Goal: Task Accomplishment & Management: Manage account settings

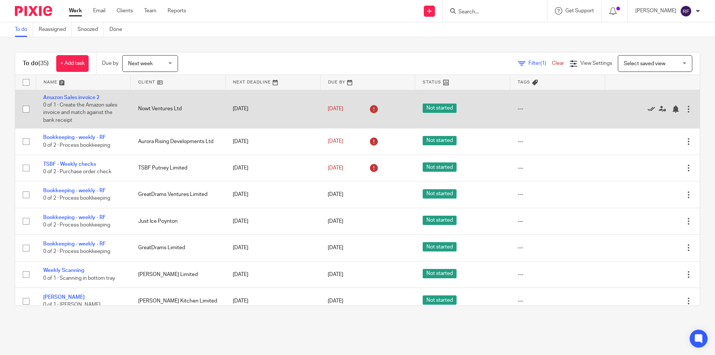
click at [647, 107] on icon at bounding box center [650, 108] width 7 height 7
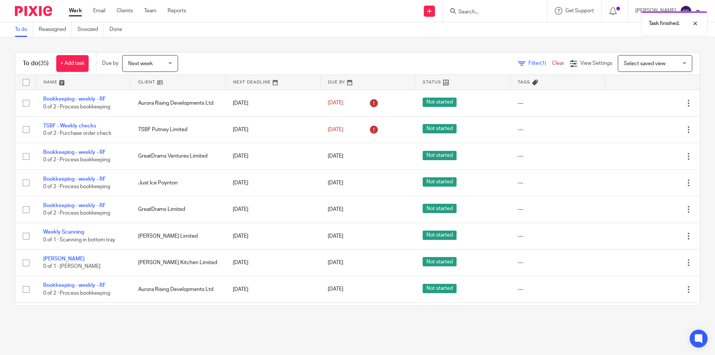
click at [632, 107] on div "Edit task Delete" at bounding box center [652, 103] width 80 height 19
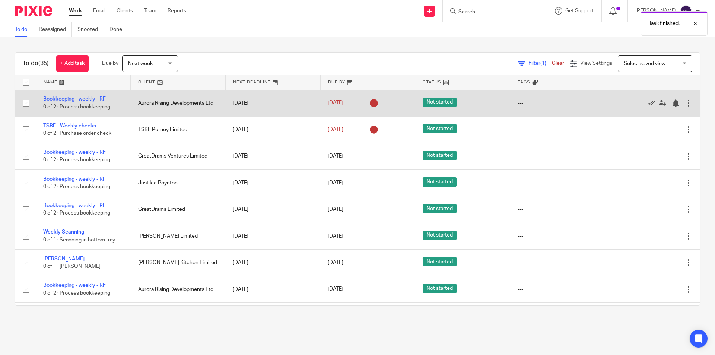
click at [630, 101] on div at bounding box center [648, 102] width 73 height 7
click at [647, 101] on icon at bounding box center [650, 102] width 7 height 7
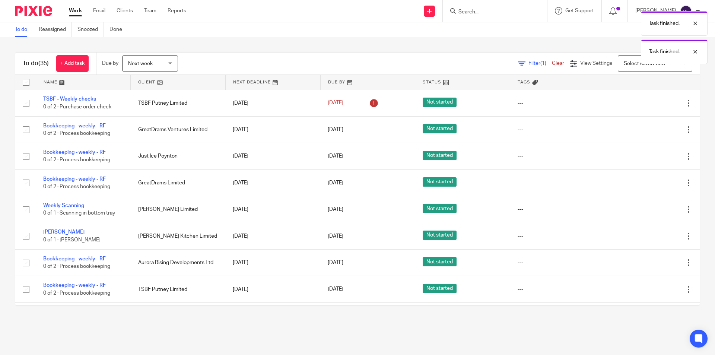
click at [647, 101] on icon at bounding box center [650, 102] width 7 height 7
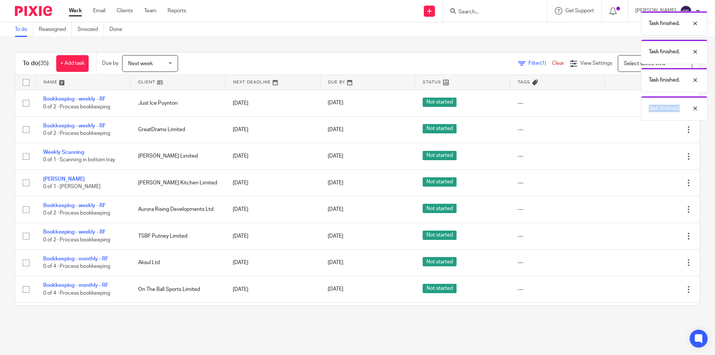
click at [631, 101] on div "Task finished. Task finished. Task finished. Task finished." at bounding box center [532, 63] width 350 height 113
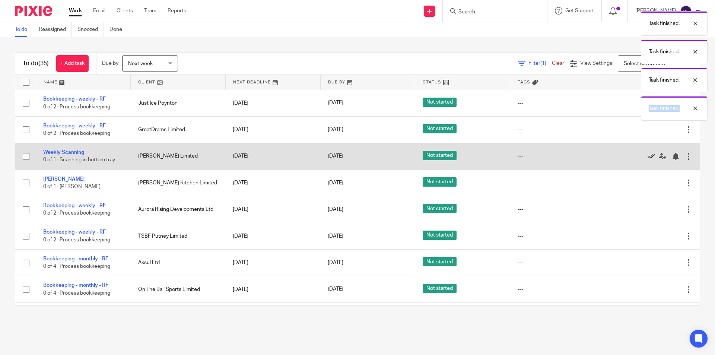
click at [647, 154] on icon at bounding box center [650, 156] width 7 height 7
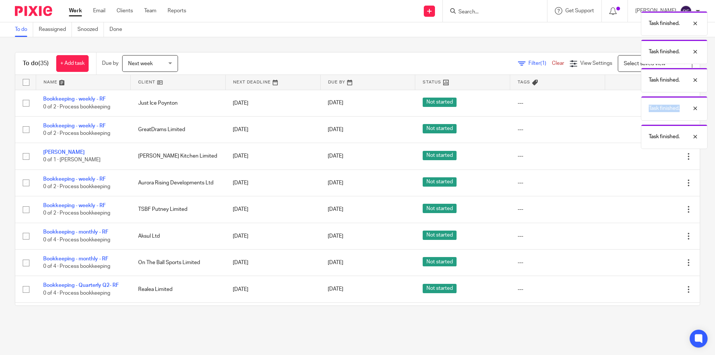
click at [647, 154] on icon at bounding box center [650, 156] width 7 height 7
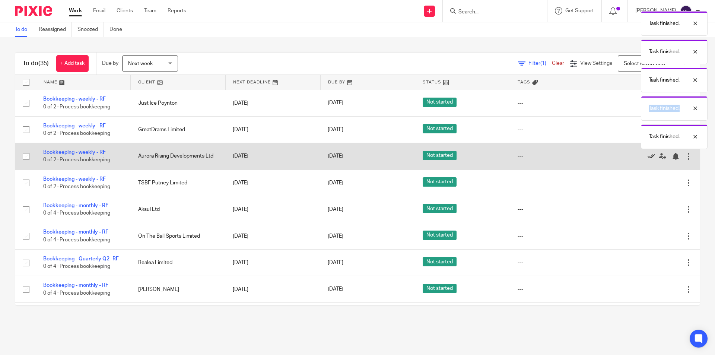
click at [647, 154] on icon at bounding box center [650, 156] width 7 height 7
click at [635, 154] on body "Work Email Clients Team Reports Work Email Clients Team Reports Settings Send n…" at bounding box center [357, 177] width 715 height 355
click at [647, 154] on icon at bounding box center [650, 156] width 7 height 7
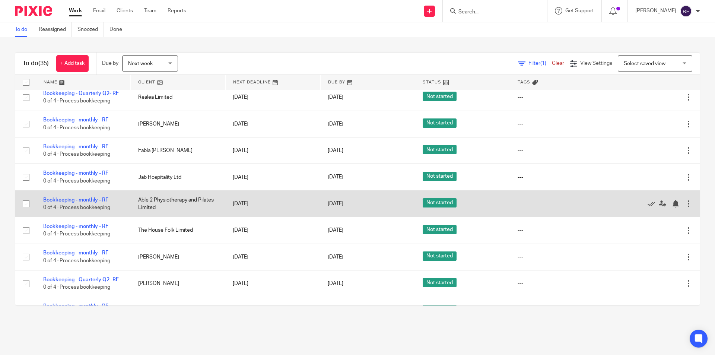
scroll to position [37, 0]
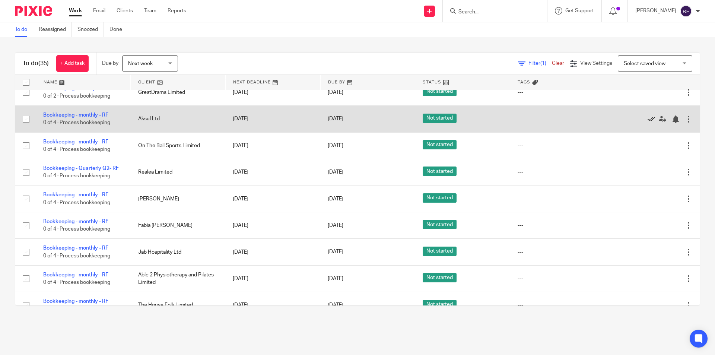
click at [647, 119] on icon at bounding box center [650, 118] width 7 height 7
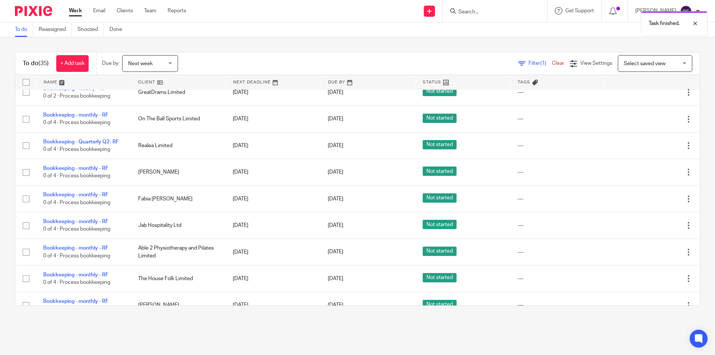
click at [647, 119] on icon at bounding box center [650, 118] width 7 height 7
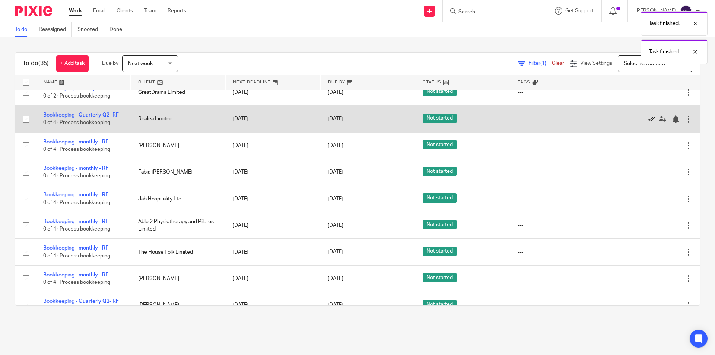
click at [647, 119] on icon at bounding box center [650, 118] width 7 height 7
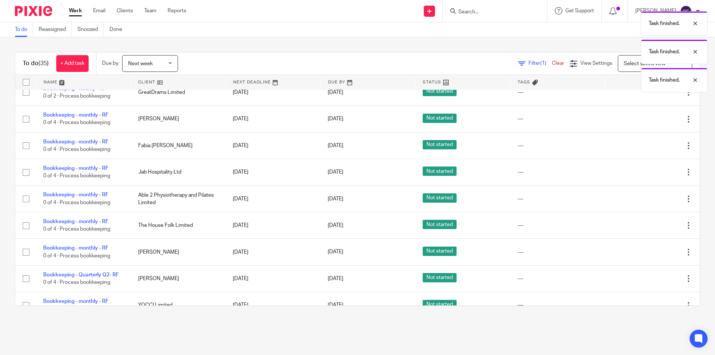
click at [647, 119] on icon at bounding box center [650, 118] width 7 height 7
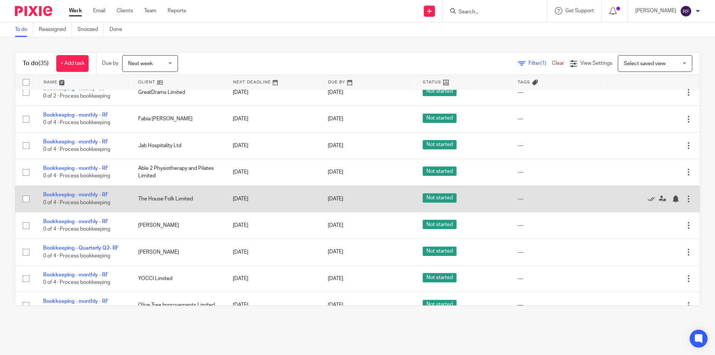
scroll to position [0, 0]
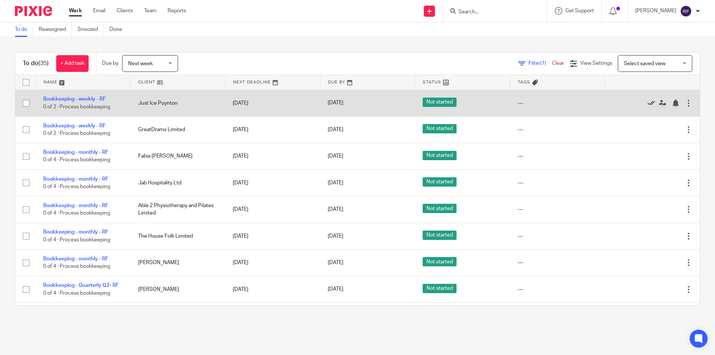
click at [647, 101] on icon at bounding box center [650, 102] width 7 height 7
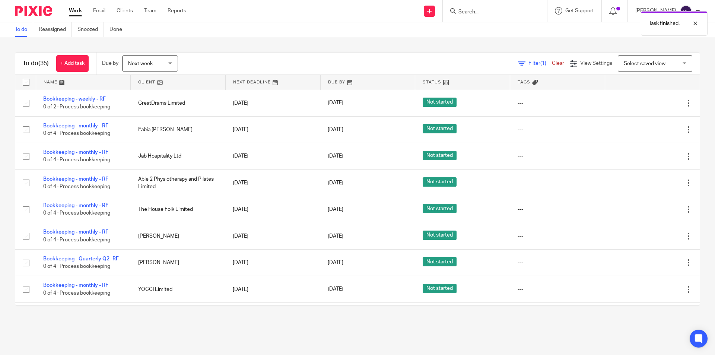
click at [647, 101] on icon at bounding box center [650, 102] width 7 height 7
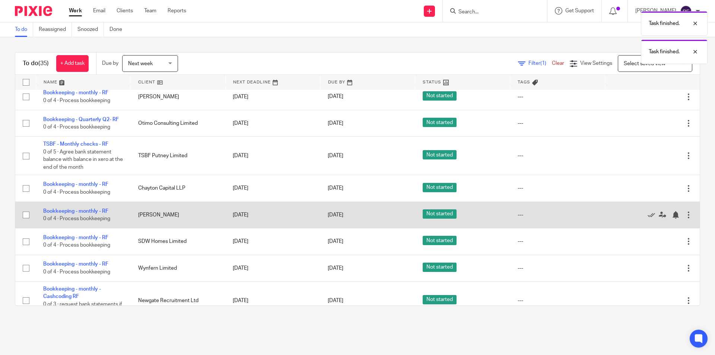
scroll to position [335, 0]
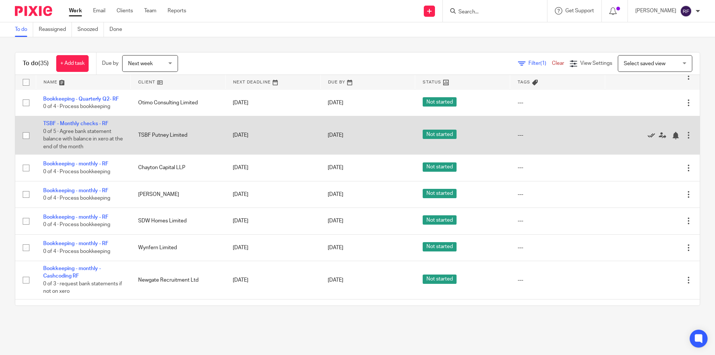
click at [647, 136] on icon at bounding box center [650, 135] width 7 height 7
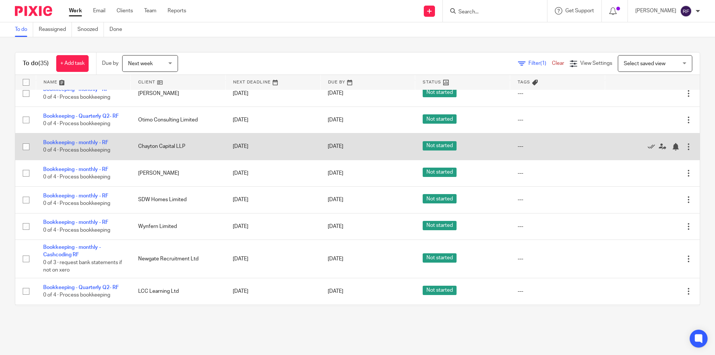
scroll to position [355, 0]
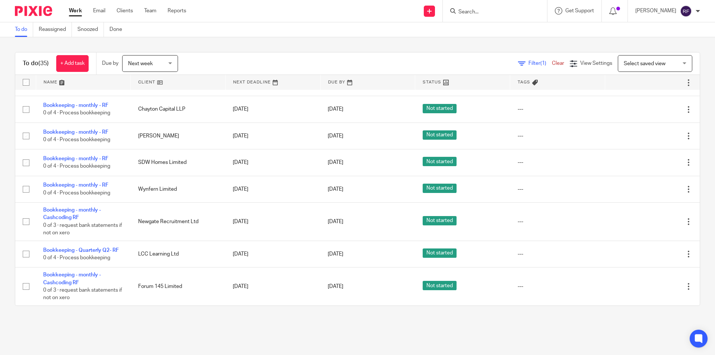
click at [485, 337] on main "To do Reassigned Snoozed Done To do (35) + Add task Due by Next week Next week …" at bounding box center [357, 177] width 715 height 355
